Goal: Transaction & Acquisition: Purchase product/service

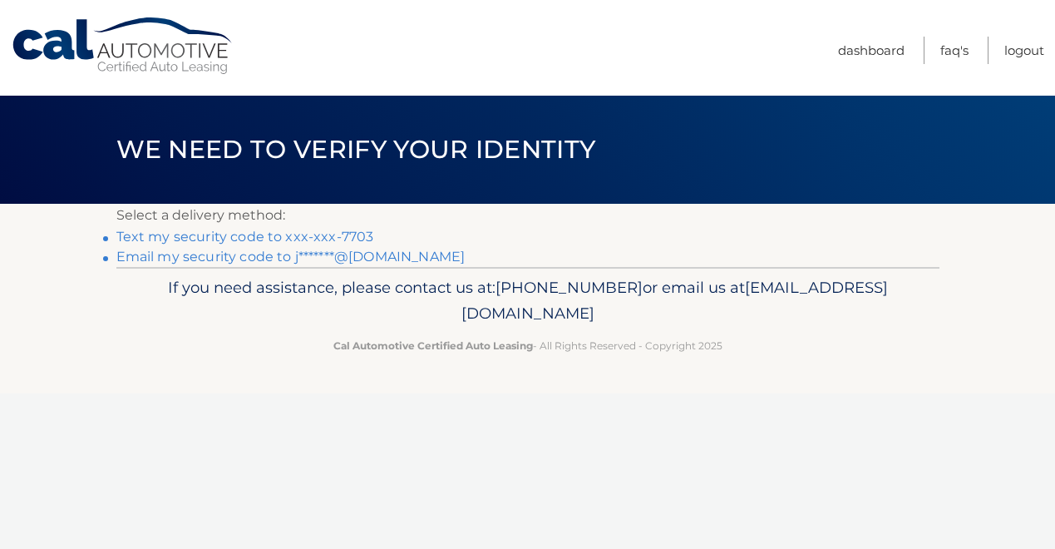
click at [264, 236] on link "Text my security code to xxx-xxx-7703" at bounding box center [245, 237] width 258 height 16
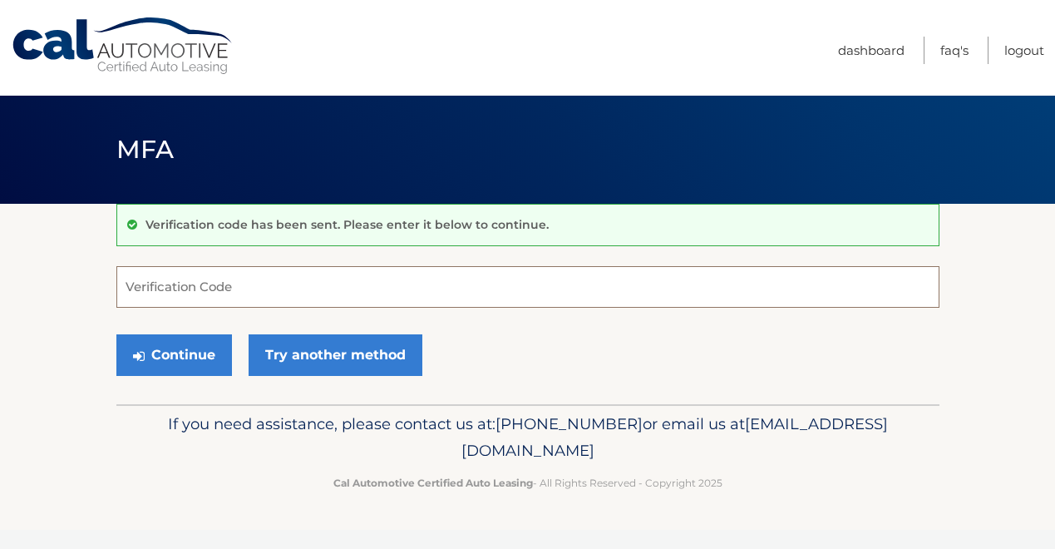
click at [204, 288] on input "Verification Code" at bounding box center [527, 287] width 823 height 42
click at [277, 280] on input "Verification Code" at bounding box center [527, 287] width 823 height 42
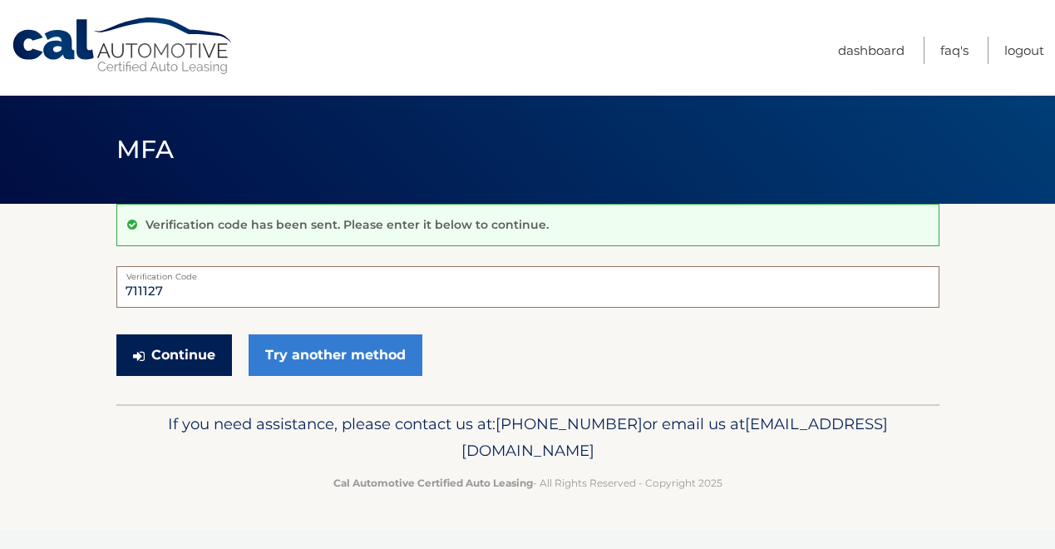
type input "711127"
click at [204, 359] on button "Continue" at bounding box center [174, 355] width 116 height 42
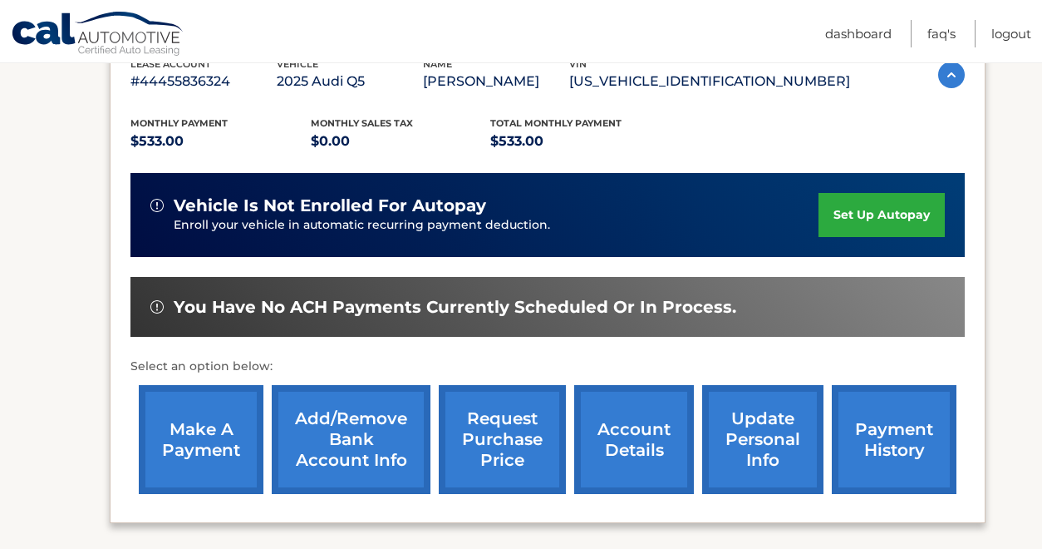
scroll to position [332, 0]
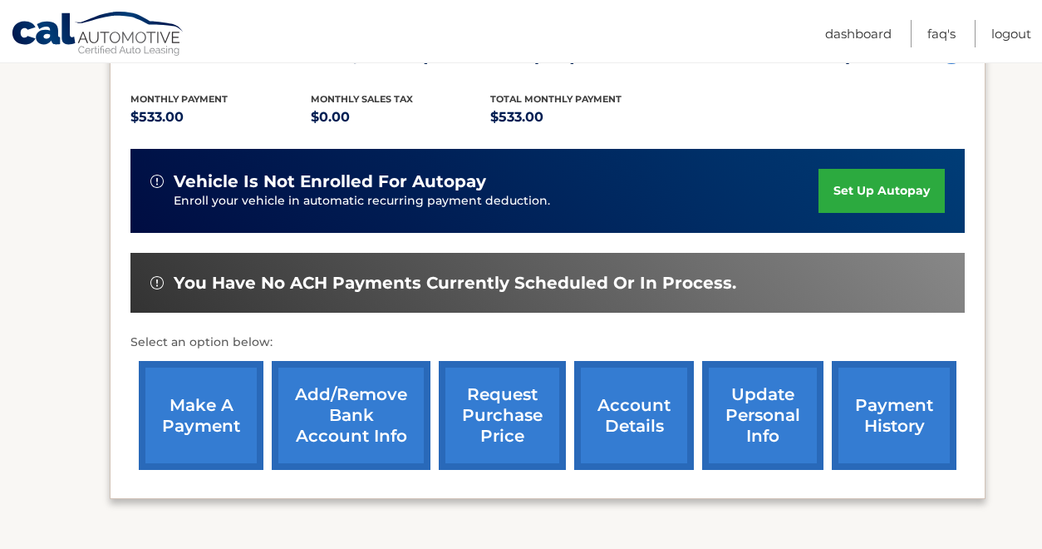
click at [643, 432] on link "account details" at bounding box center [634, 415] width 120 height 109
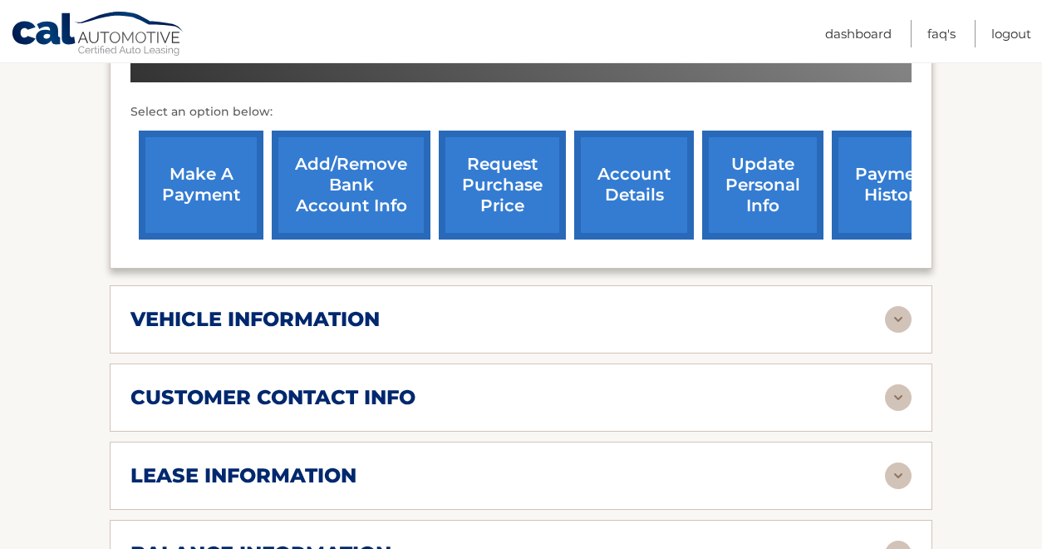
scroll to position [665, 0]
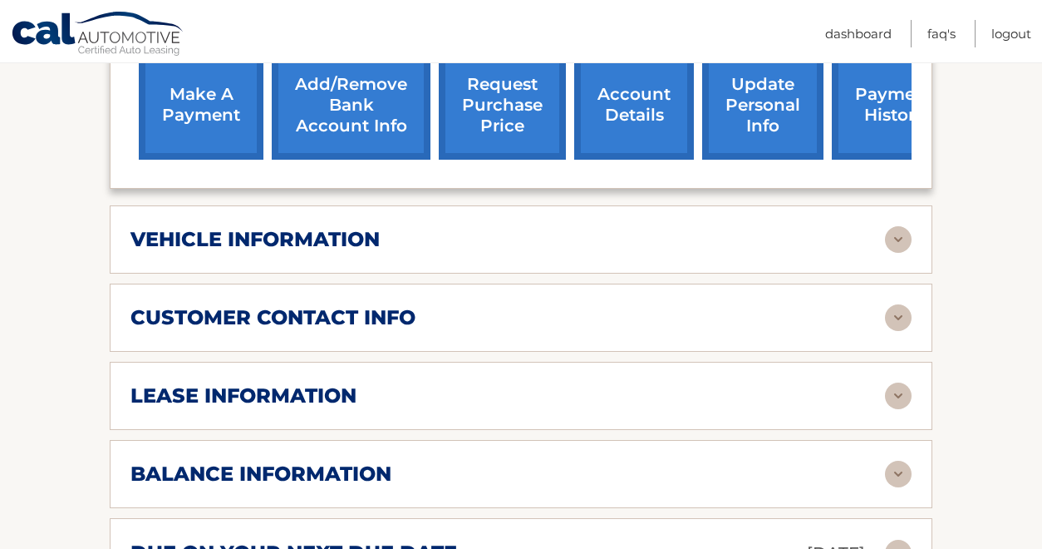
click at [611, 242] on div "vehicle information" at bounding box center [507, 239] width 755 height 25
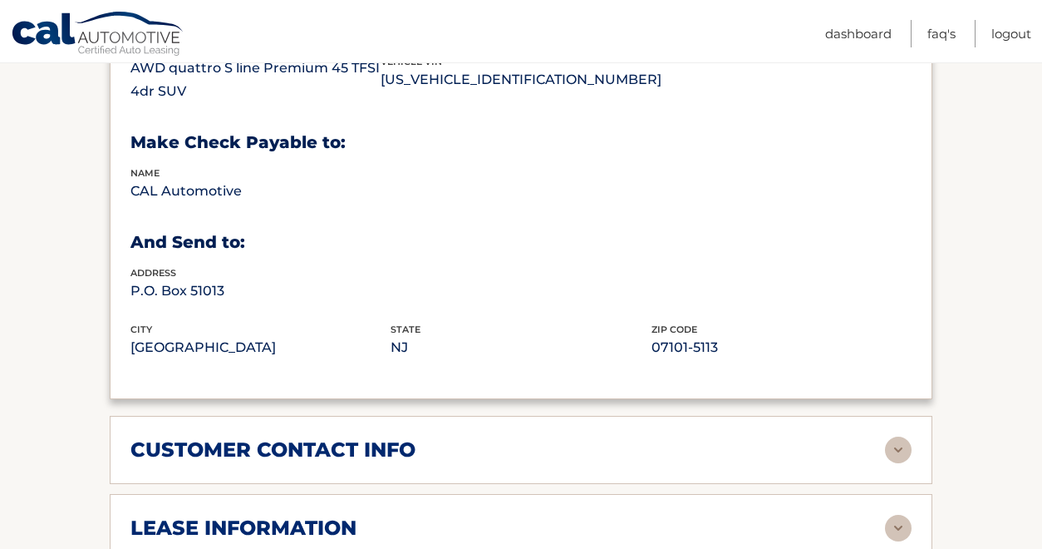
scroll to position [1080, 0]
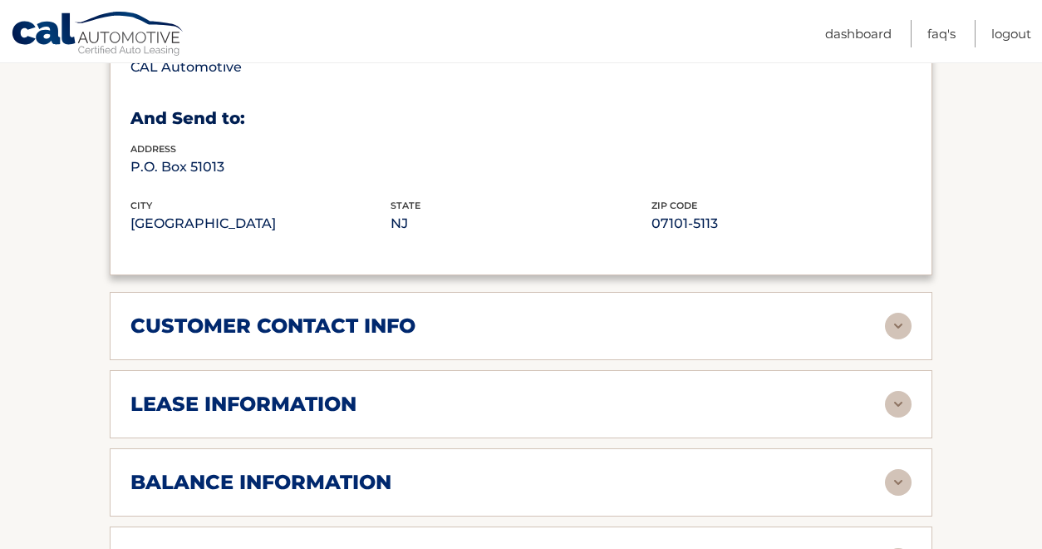
click at [512, 320] on div "customer contact info" at bounding box center [507, 325] width 755 height 25
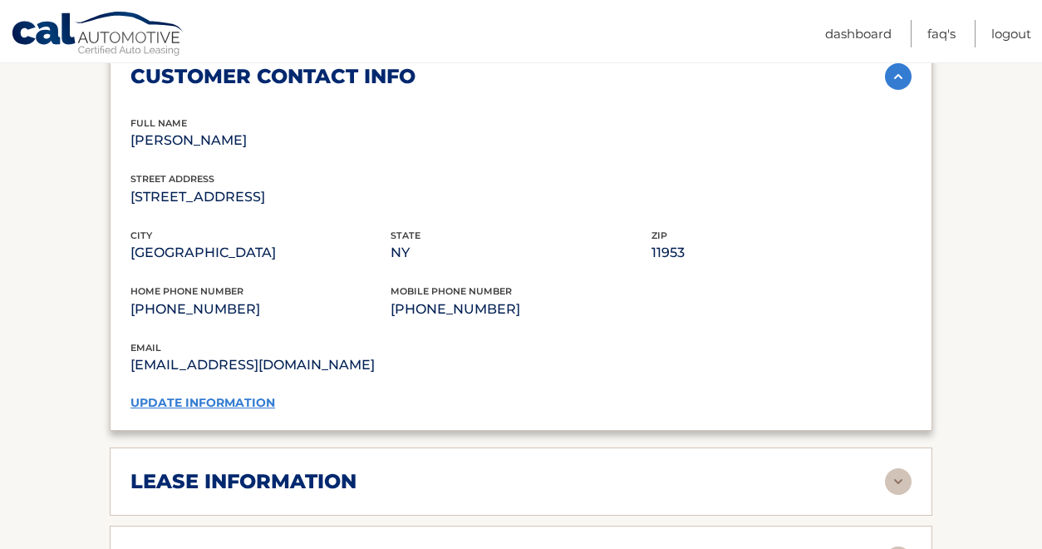
scroll to position [1413, 0]
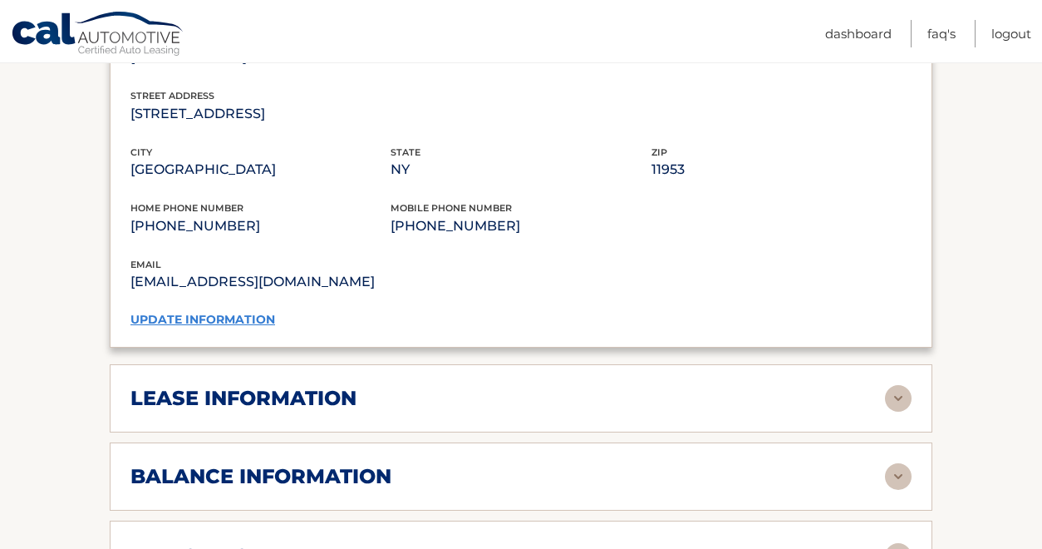
click at [419, 400] on div "lease information" at bounding box center [507, 398] width 755 height 25
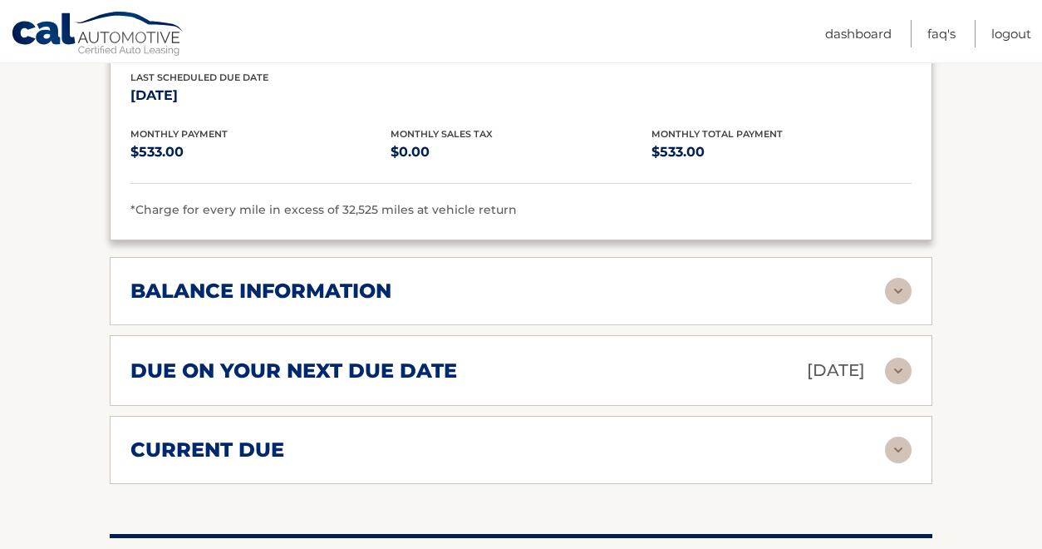
scroll to position [1912, 0]
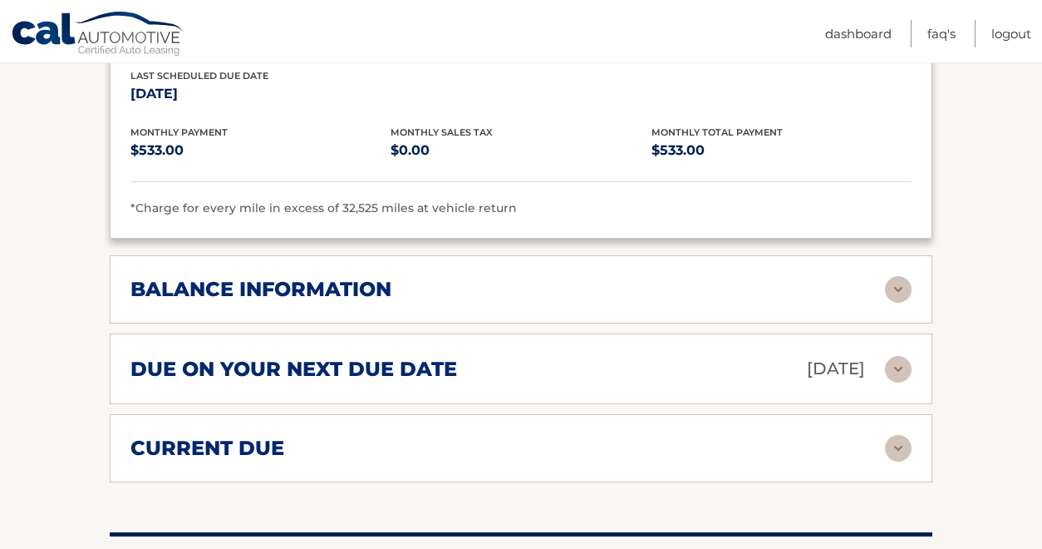
click at [442, 306] on div "balance information Payments Received 7 Payments Remaining 32 Next Payment will…" at bounding box center [521, 289] width 823 height 68
click at [466, 283] on div "balance information" at bounding box center [507, 289] width 755 height 25
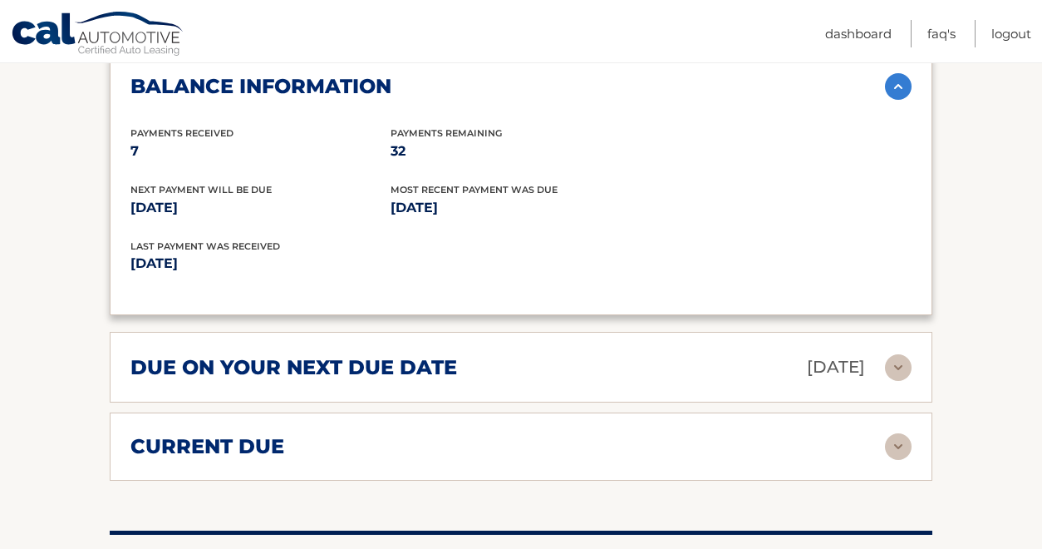
scroll to position [2161, 0]
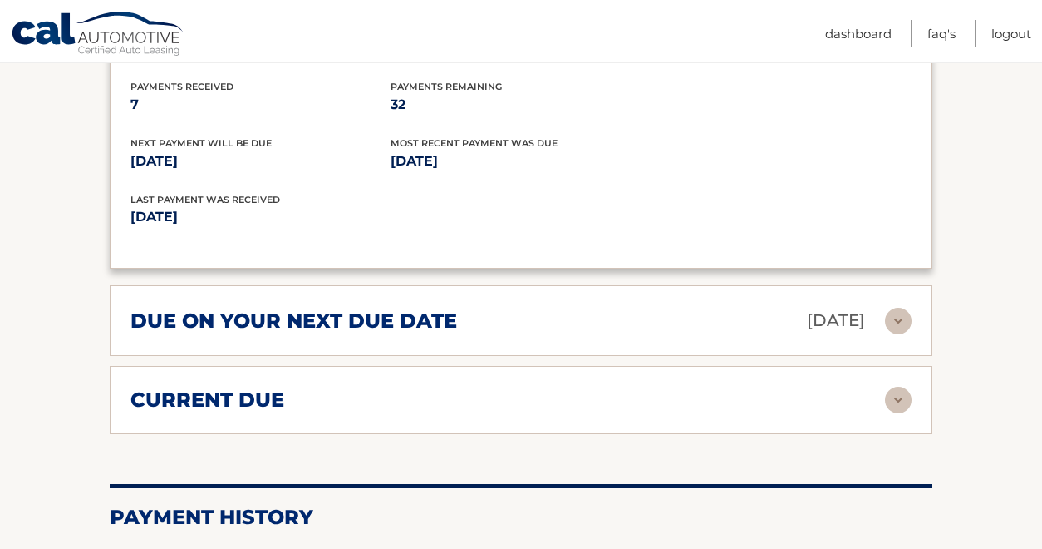
click at [438, 316] on h2 "due on your next due date" at bounding box center [293, 320] width 327 height 25
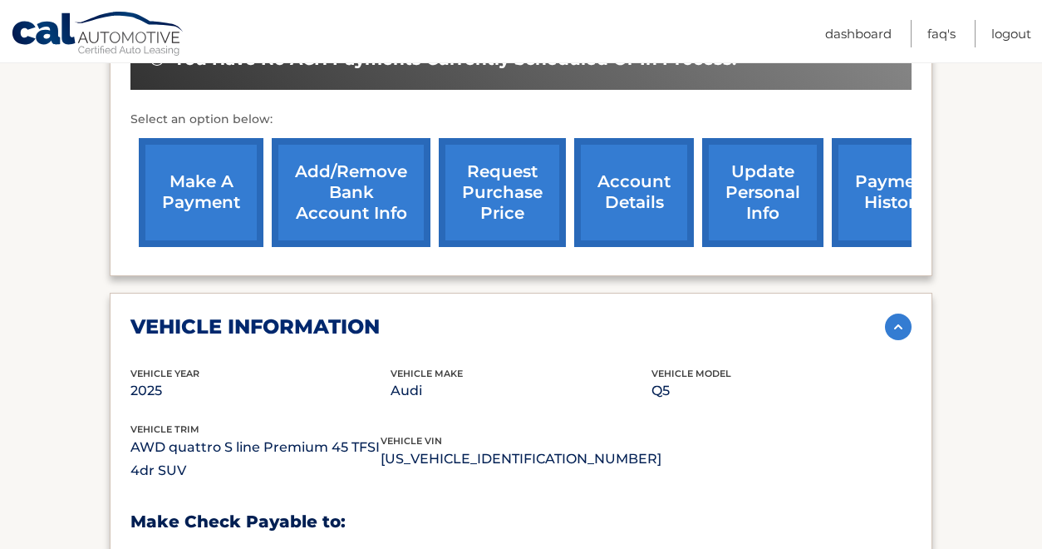
scroll to position [582, 0]
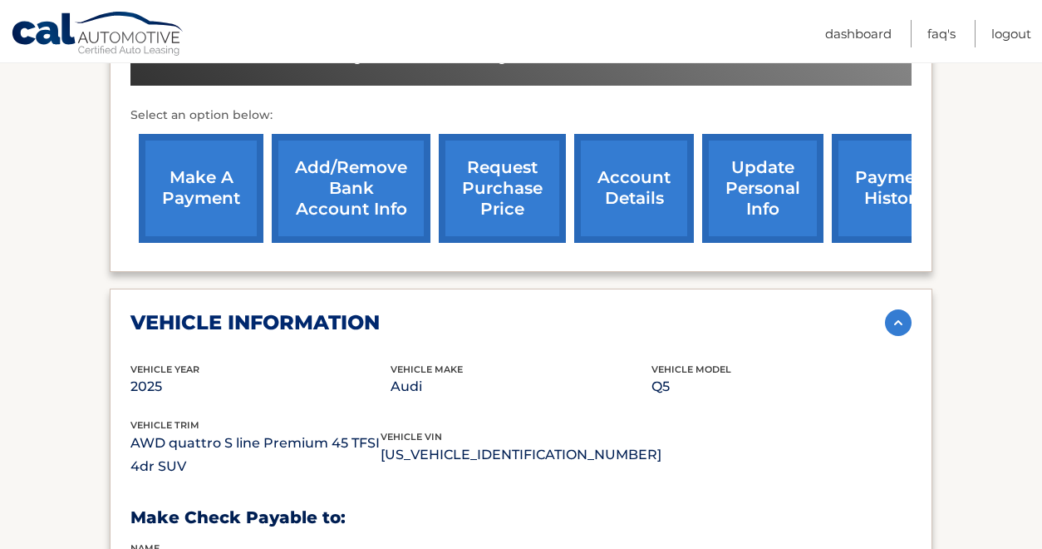
click at [222, 183] on link "make a payment" at bounding box center [201, 188] width 125 height 109
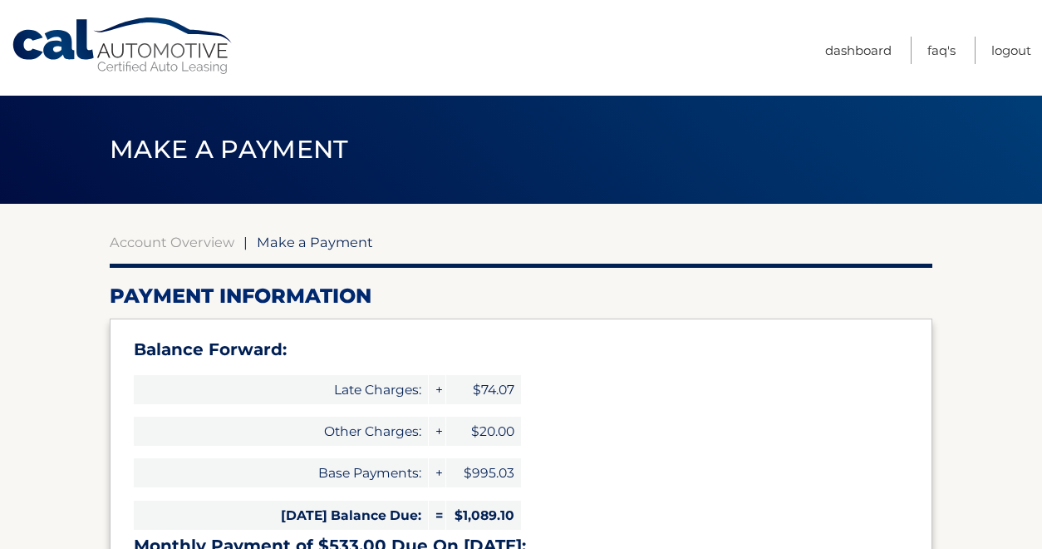
select select "ODg5ZmJkYzktN2I4Mi00YjFlLTkzNWUtMGM0ODVjOTljZjE0"
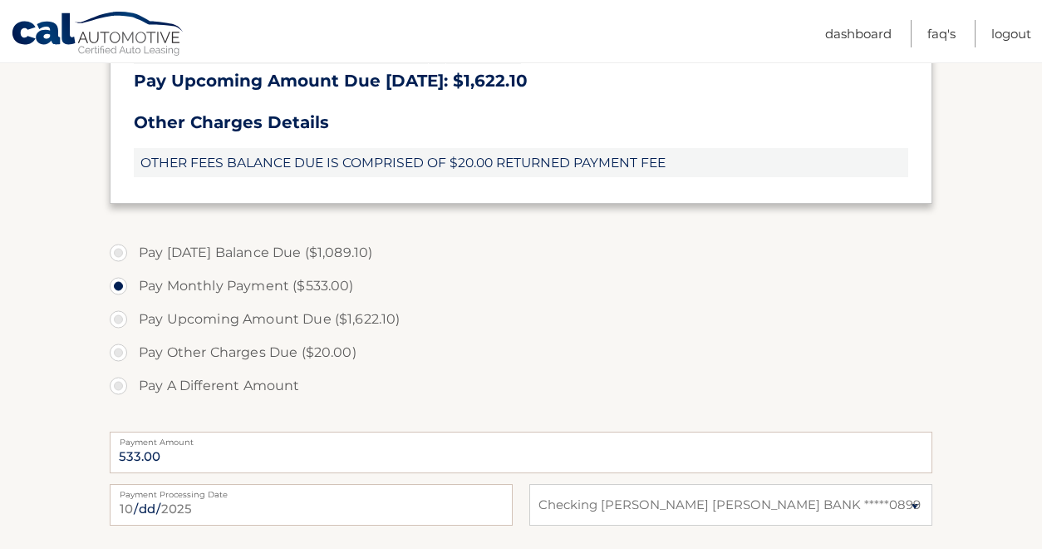
scroll to position [582, 0]
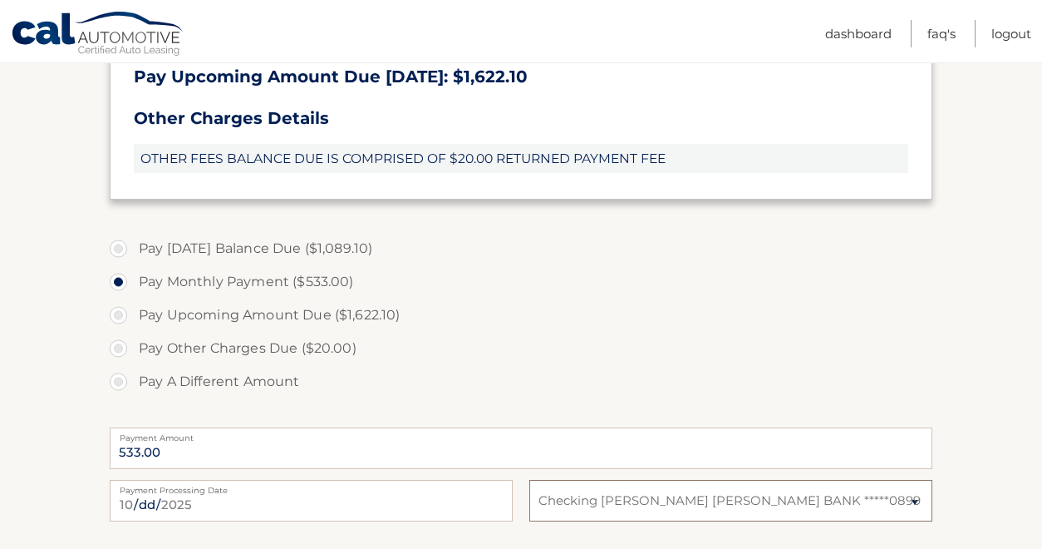
click at [719, 504] on select "Select Bank Account Checking CHARLES SCHWAB BANK *****0899" at bounding box center [730, 501] width 403 height 42
click at [387, 504] on input "2025-10-08" at bounding box center [311, 501] width 403 height 42
type input "2025-10-10"
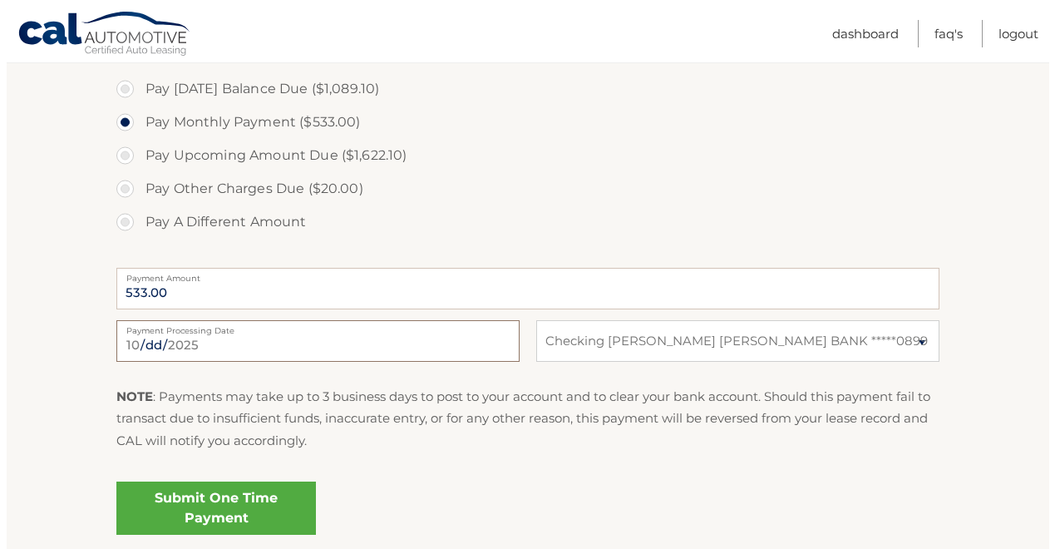
scroll to position [748, 0]
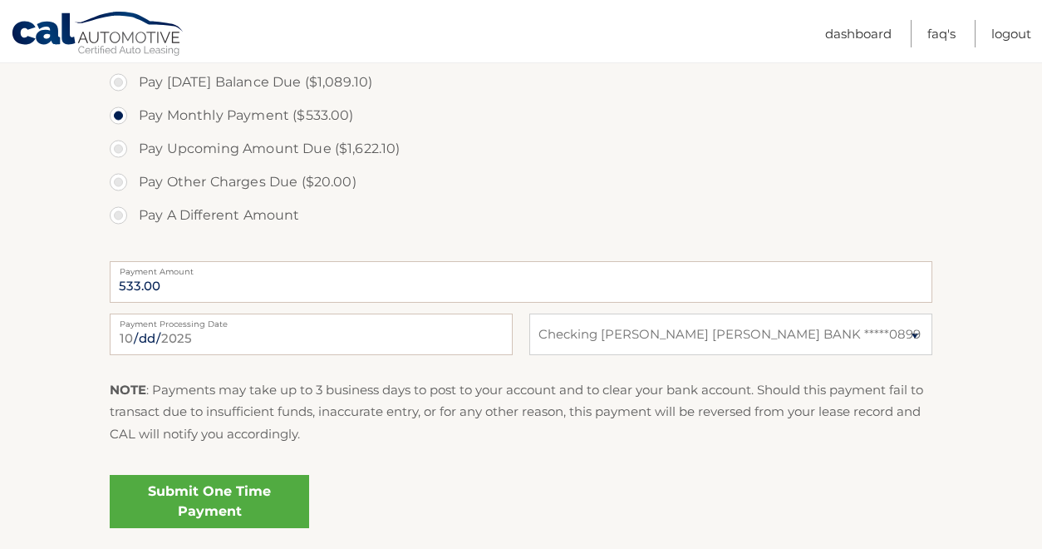
click at [176, 504] on link "Submit One Time Payment" at bounding box center [209, 501] width 199 height 53
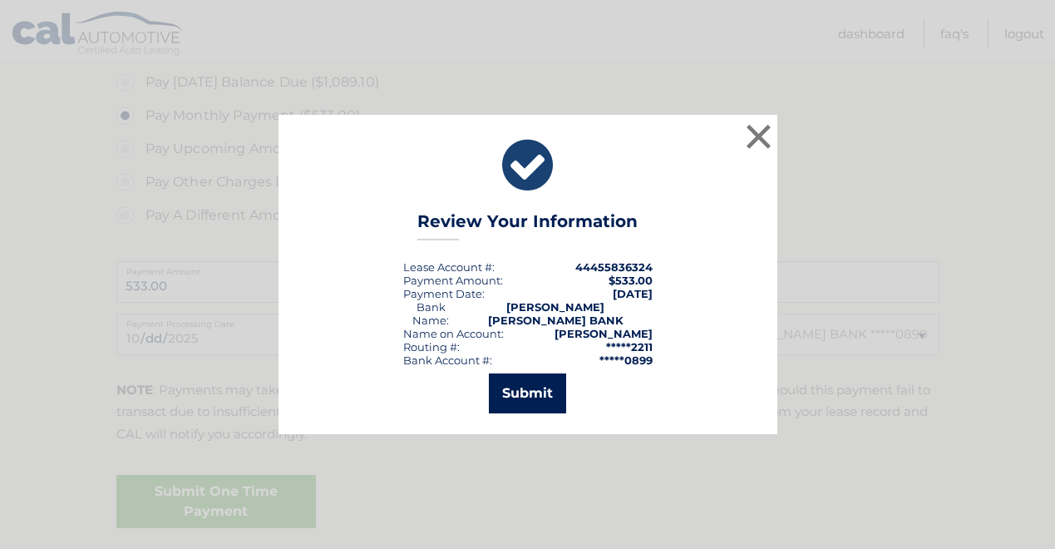
click at [511, 386] on button "Submit" at bounding box center [527, 393] width 77 height 40
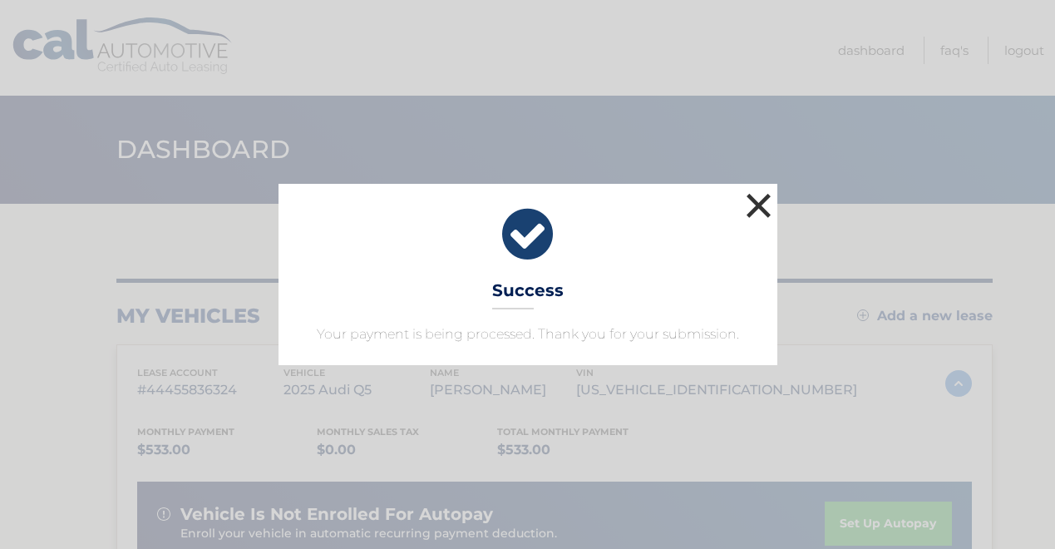
click at [761, 201] on button "×" at bounding box center [758, 205] width 33 height 33
